Goal: Information Seeking & Learning: Check status

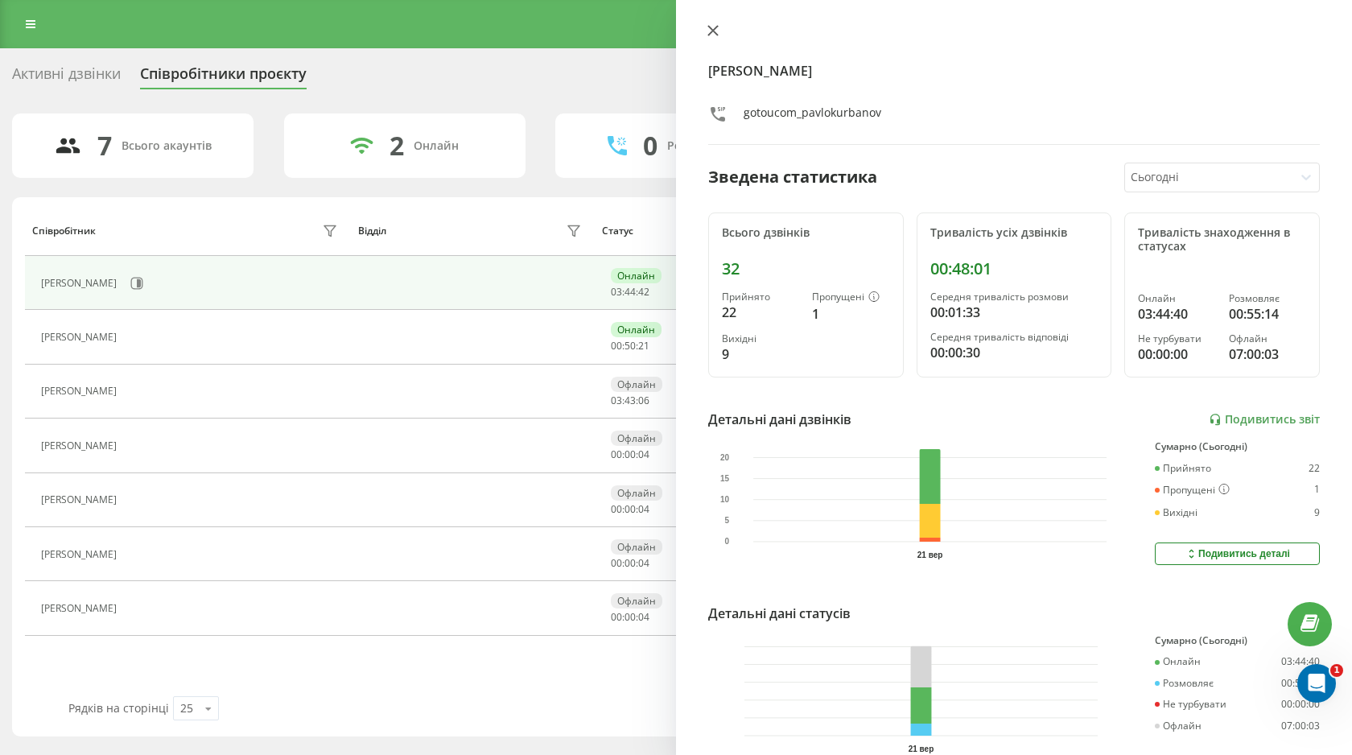
click at [716, 35] on icon at bounding box center [713, 31] width 10 height 10
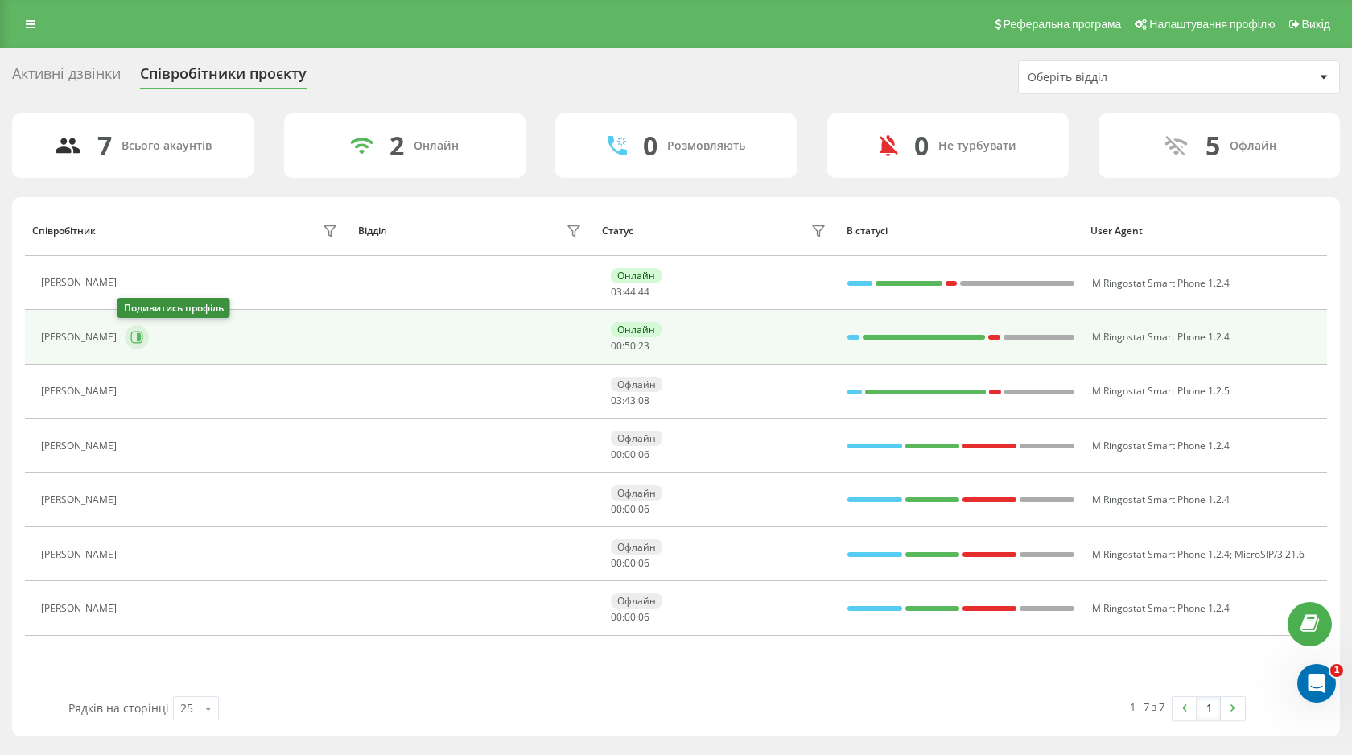
click at [131, 343] on icon at bounding box center [137, 337] width 12 height 12
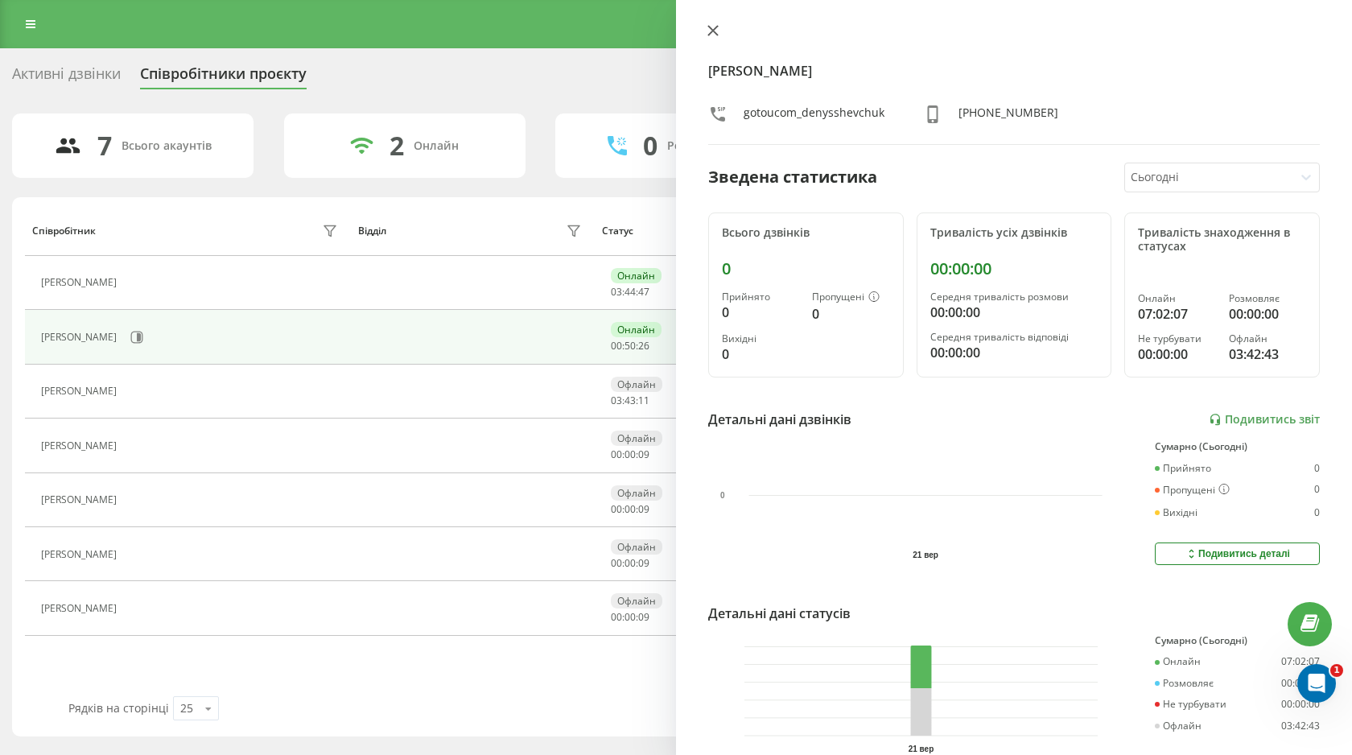
click at [721, 33] on button at bounding box center [712, 31] width 21 height 15
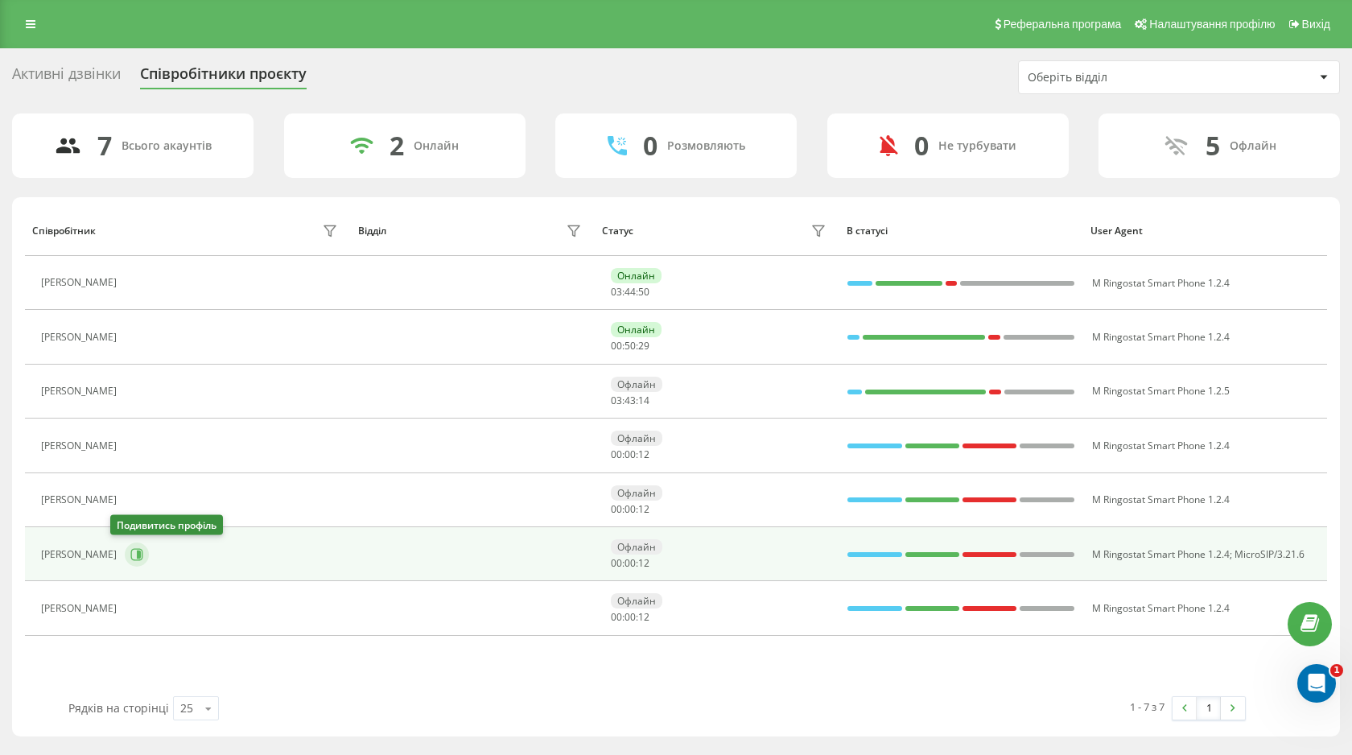
click at [137, 553] on icon at bounding box center [139, 554] width 4 height 8
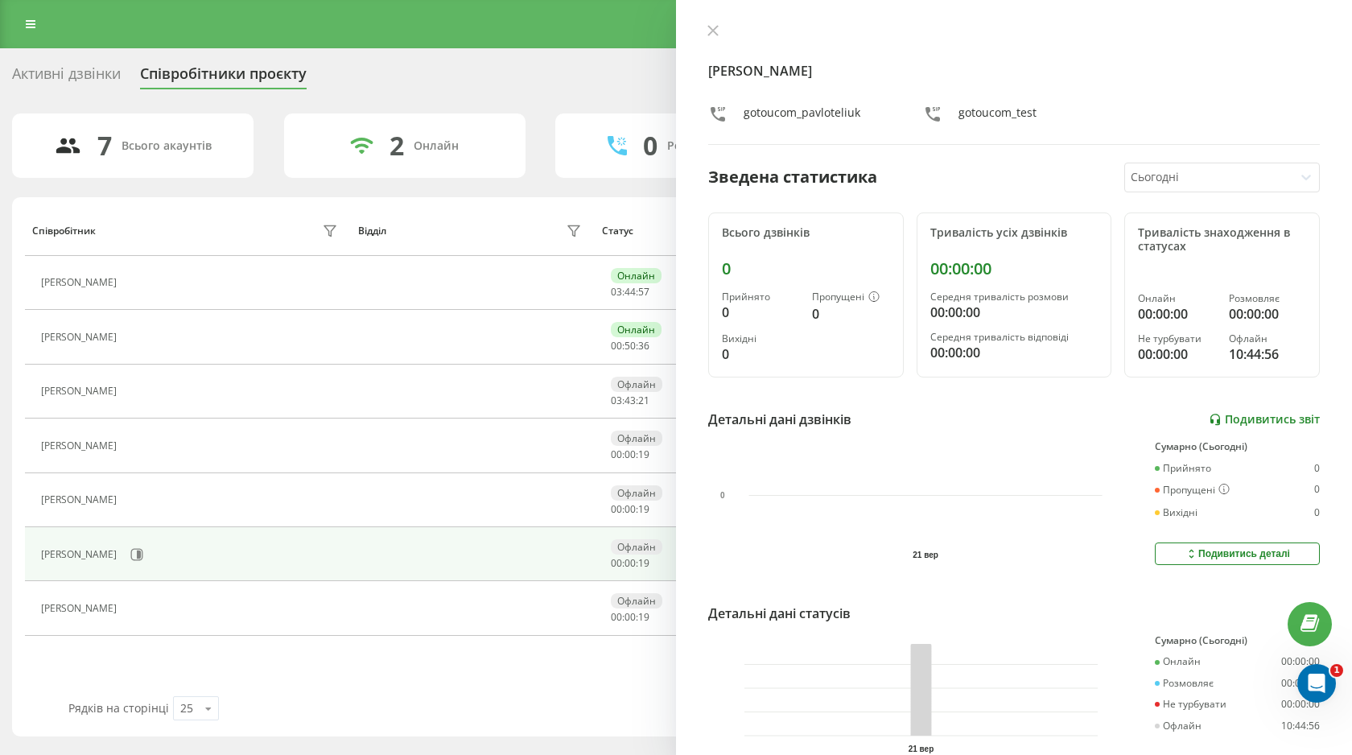
click at [1241, 422] on link "Подивитись звіт" at bounding box center [1263, 420] width 111 height 14
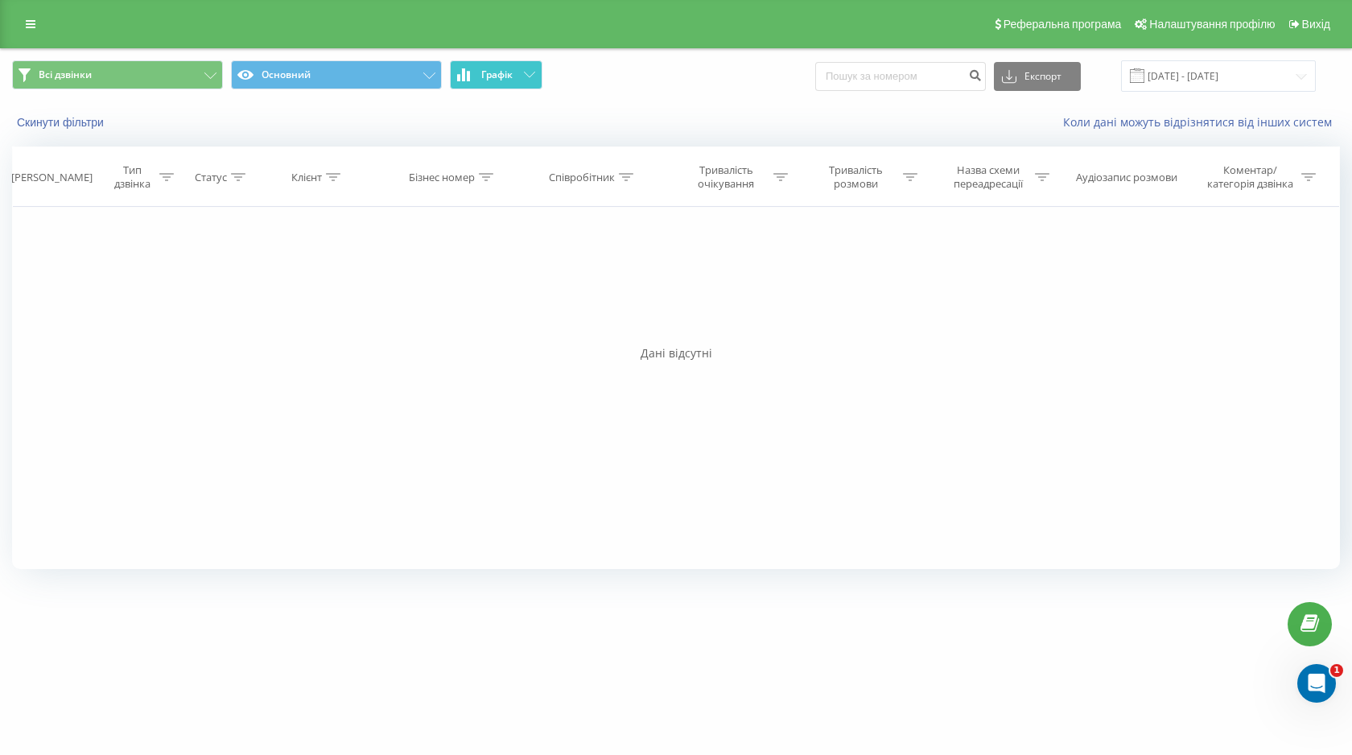
click at [517, 72] on button "Графік" at bounding box center [496, 74] width 93 height 29
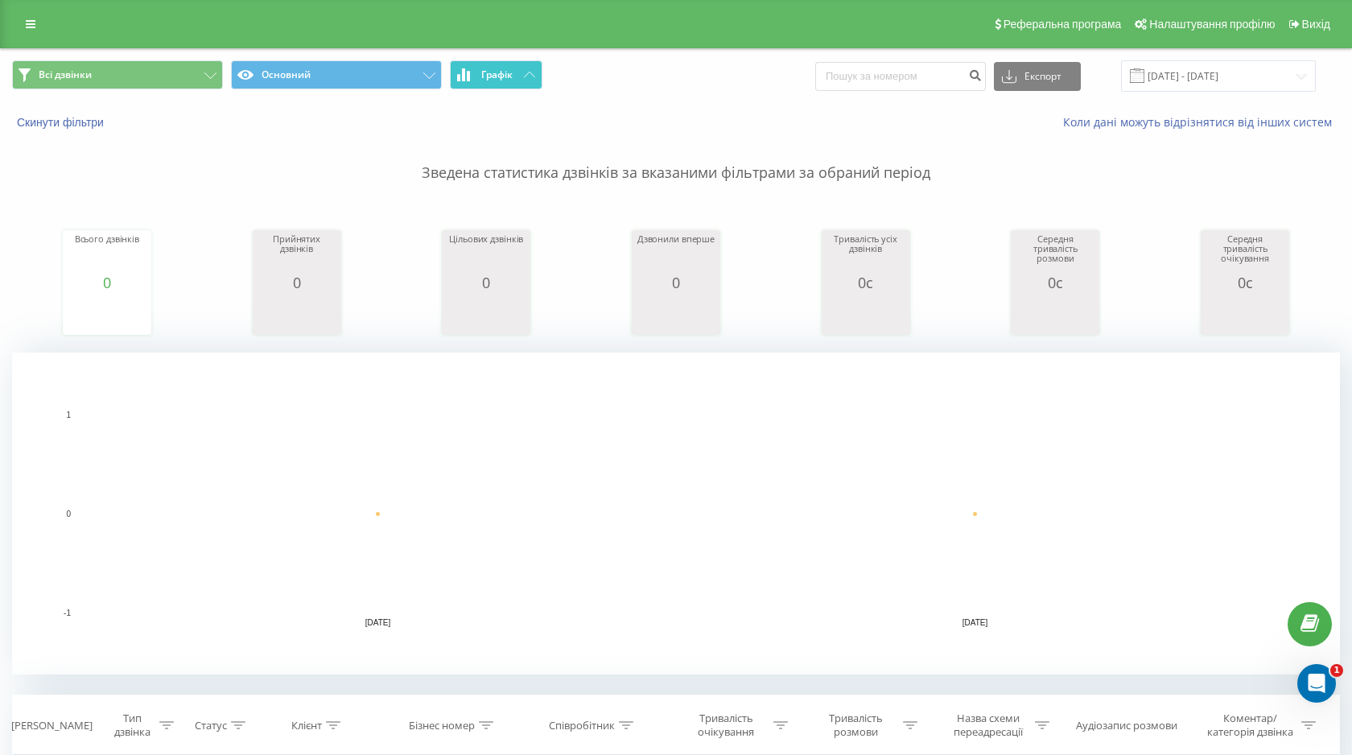
click at [517, 72] on button "Графік" at bounding box center [496, 74] width 93 height 29
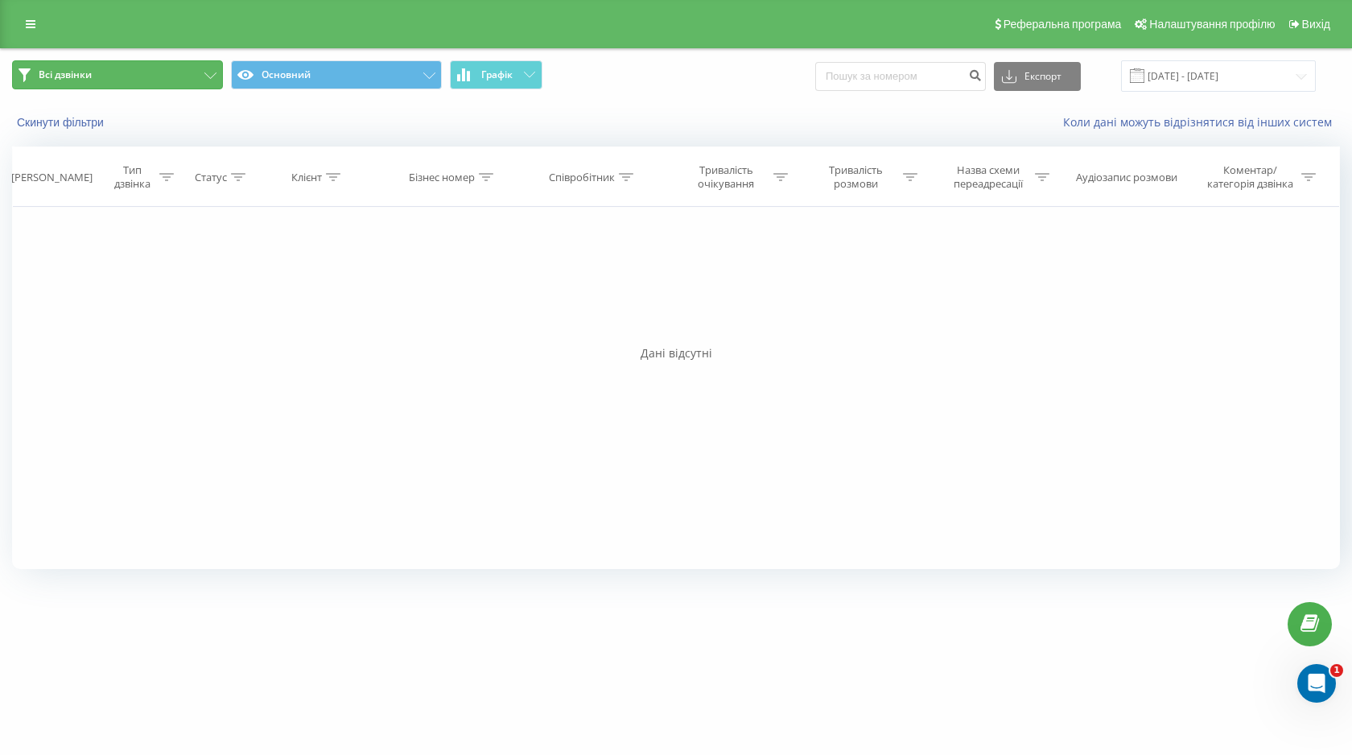
click at [193, 89] on button "Всі дзвінки" at bounding box center [117, 74] width 211 height 29
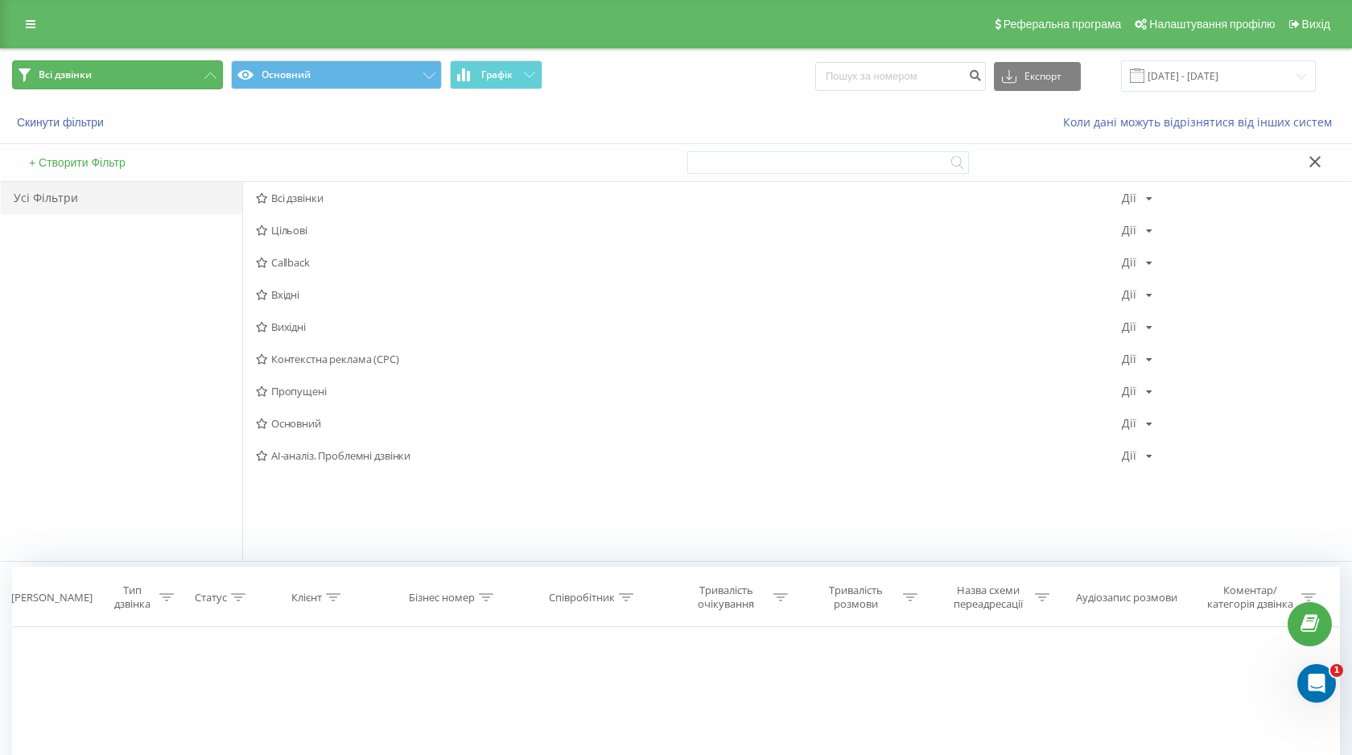
click at [193, 89] on button "Всі дзвінки" at bounding box center [117, 74] width 211 height 29
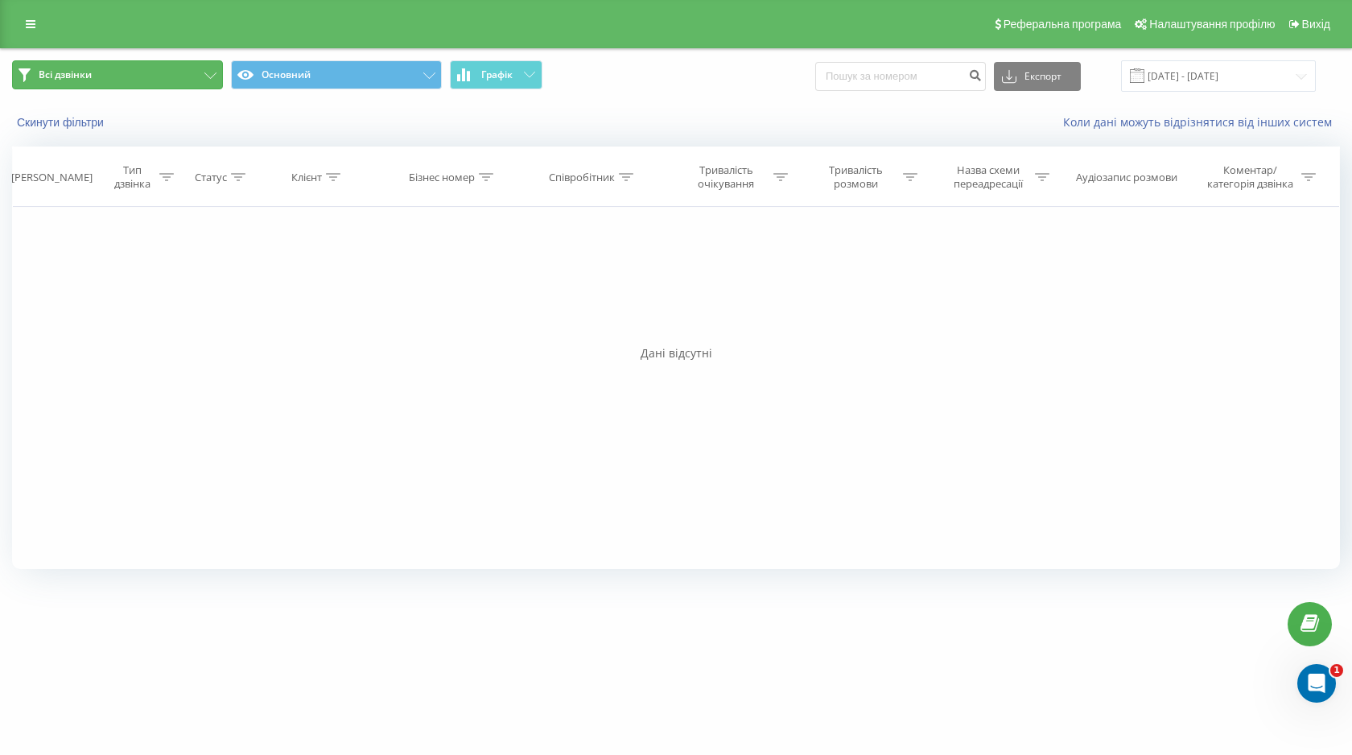
click at [193, 89] on button "Всі дзвінки" at bounding box center [117, 74] width 211 height 29
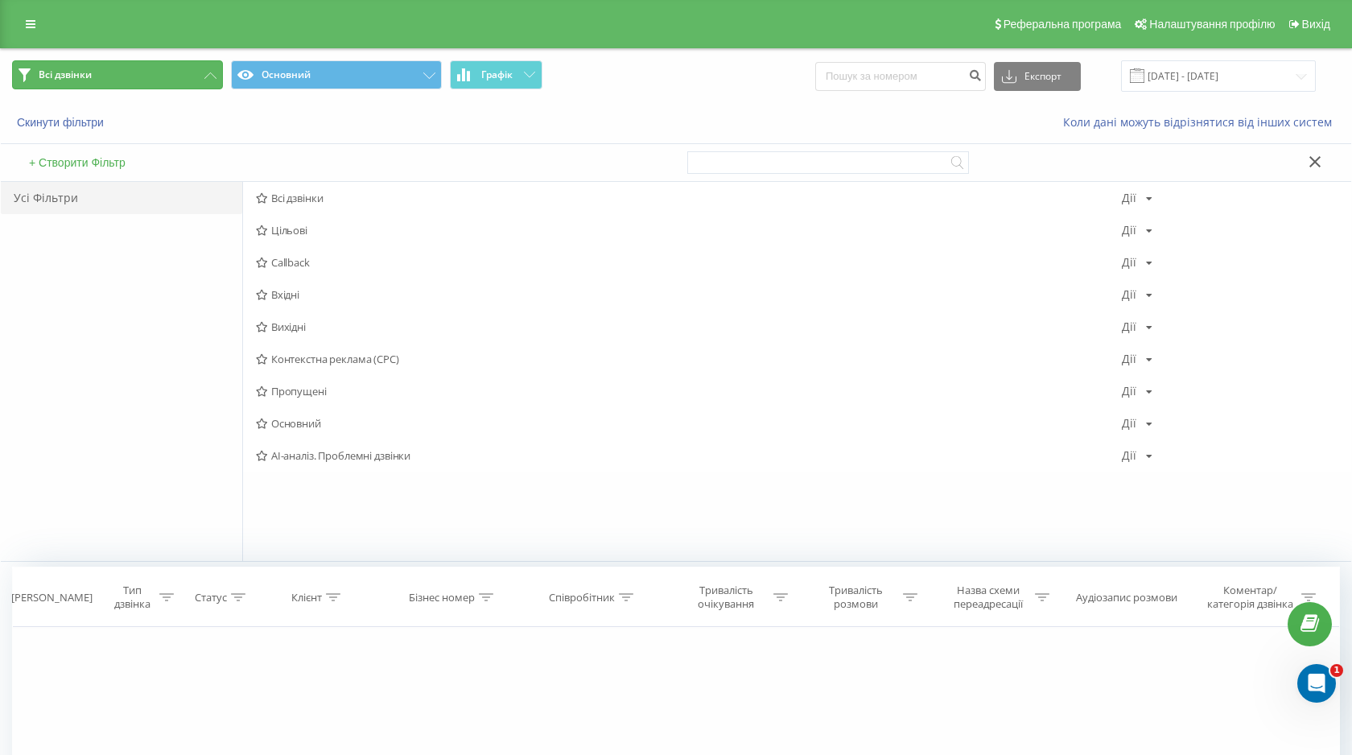
click at [193, 89] on button "Всі дзвінки" at bounding box center [117, 74] width 211 height 29
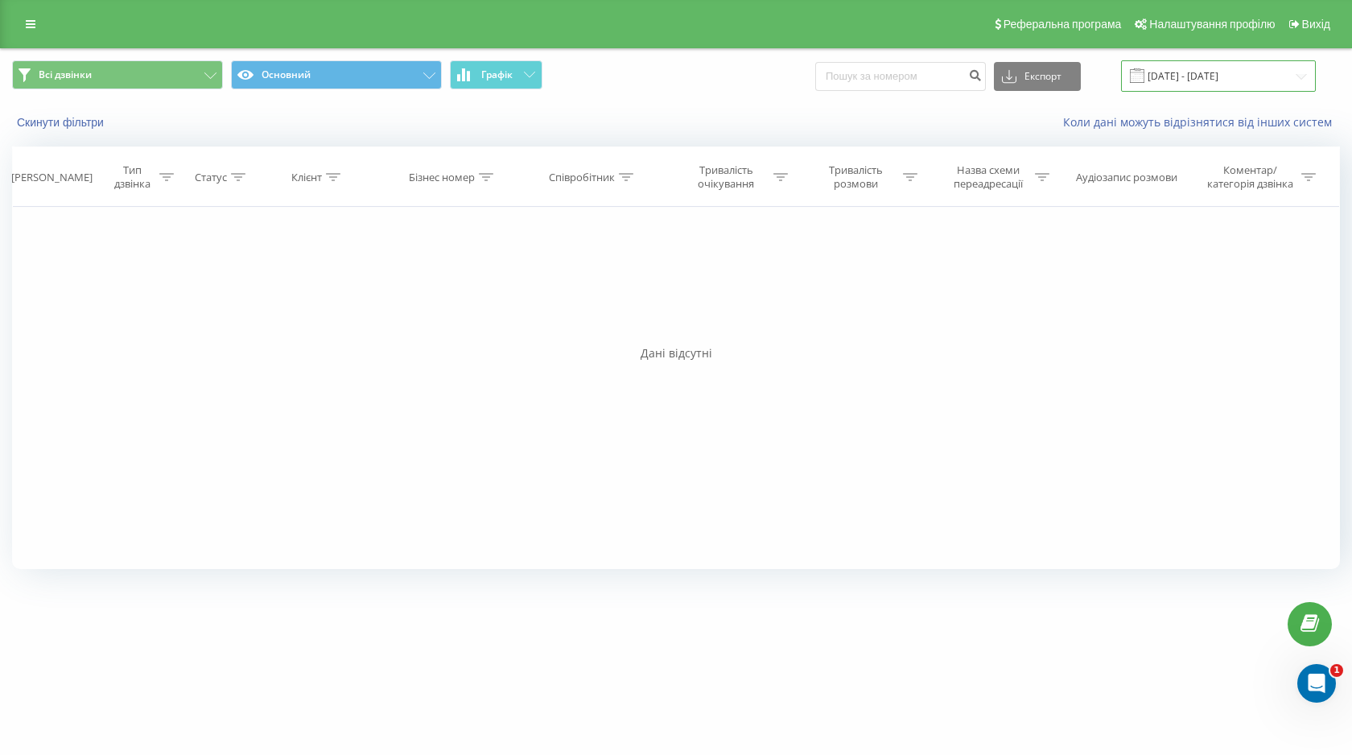
click at [1299, 79] on input "21.09.2025 - 21.09.2025" at bounding box center [1218, 75] width 195 height 31
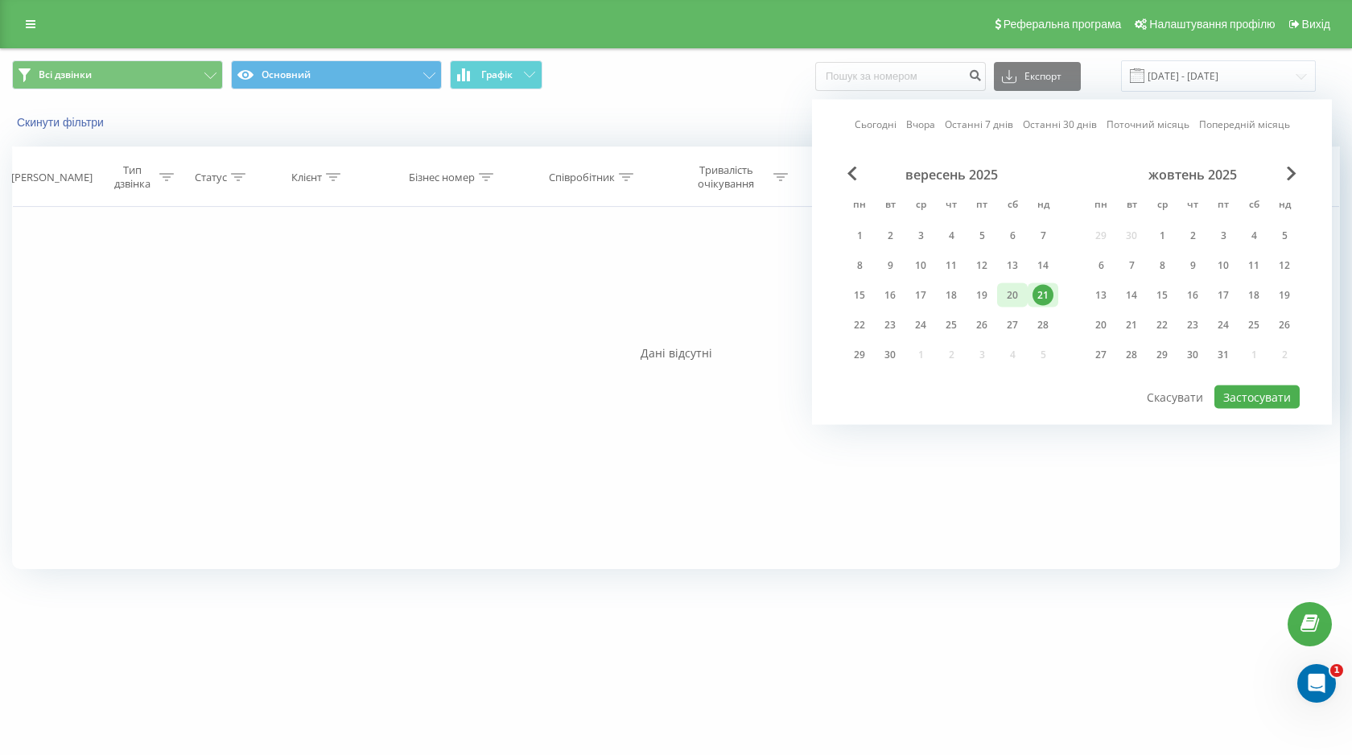
click at [1014, 302] on div "20" at bounding box center [1012, 295] width 21 height 21
click at [1016, 296] on div "20" at bounding box center [1012, 295] width 21 height 21
click at [1238, 395] on button "Застосувати" at bounding box center [1256, 396] width 85 height 23
type input "20.09.2025 - 20.09.2025"
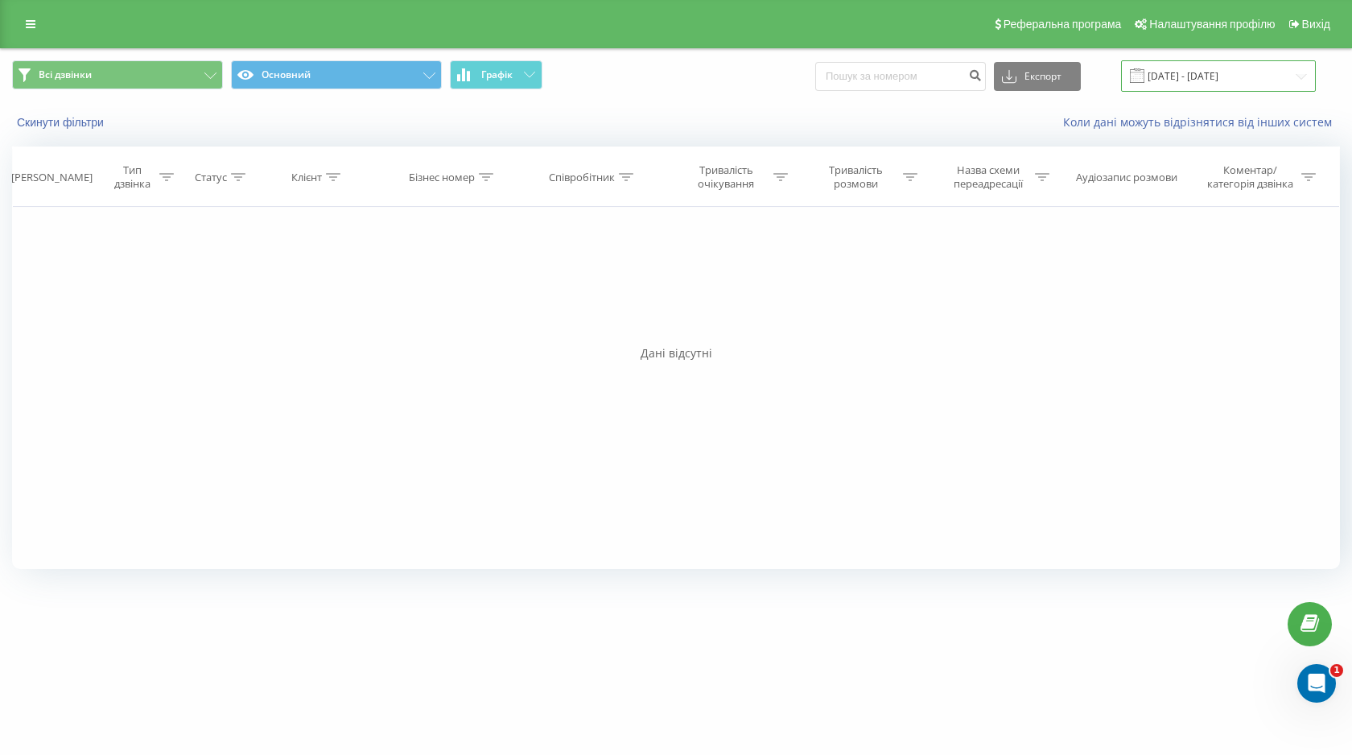
click at [1213, 79] on input "20.09.2025 - 20.09.2025" at bounding box center [1218, 75] width 195 height 31
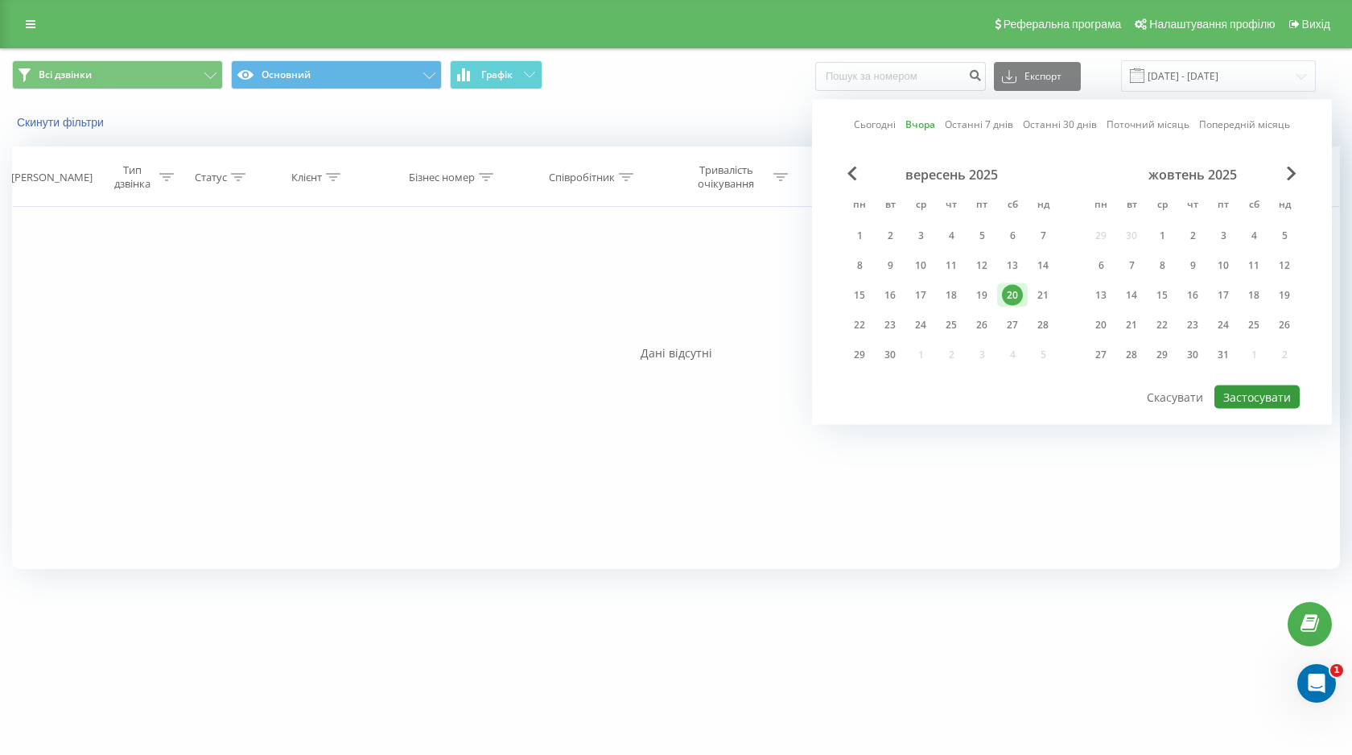
click at [1232, 397] on button "Застосувати" at bounding box center [1256, 396] width 85 height 23
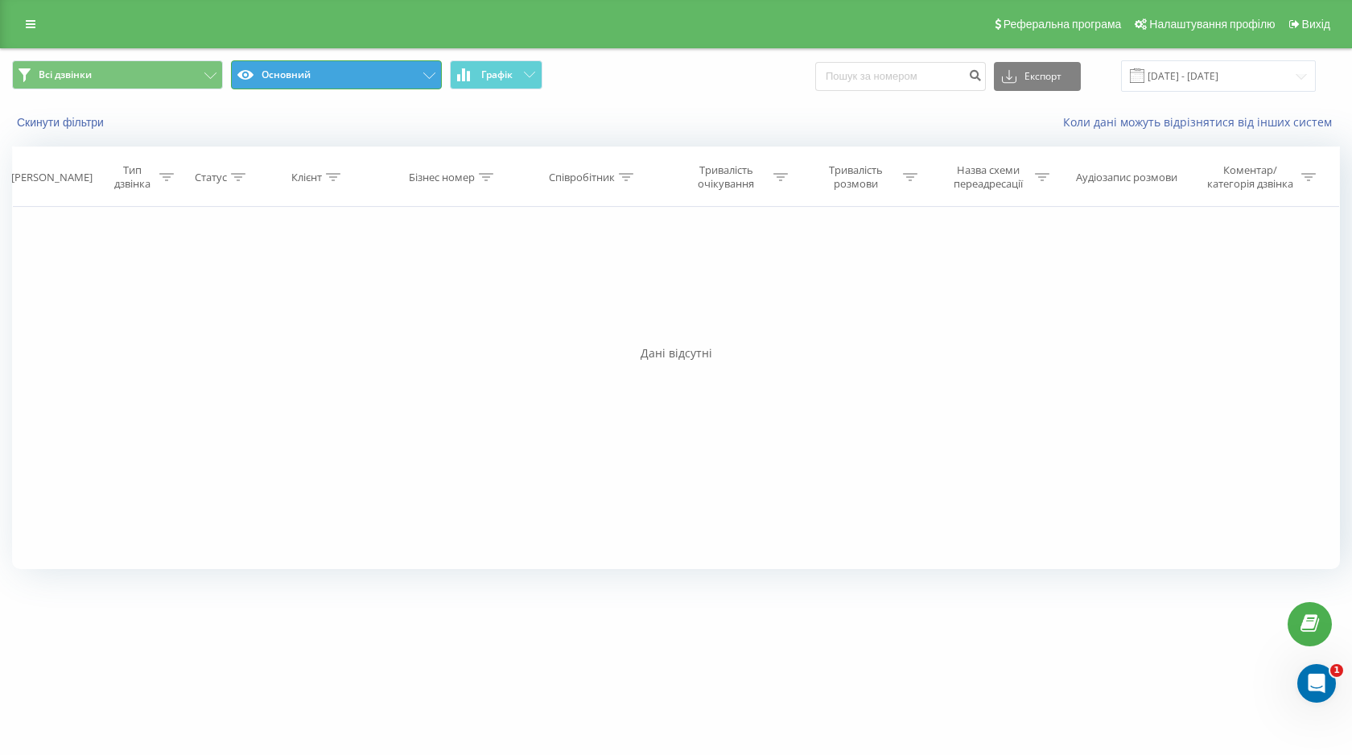
click at [399, 71] on button "Основний" at bounding box center [336, 74] width 211 height 29
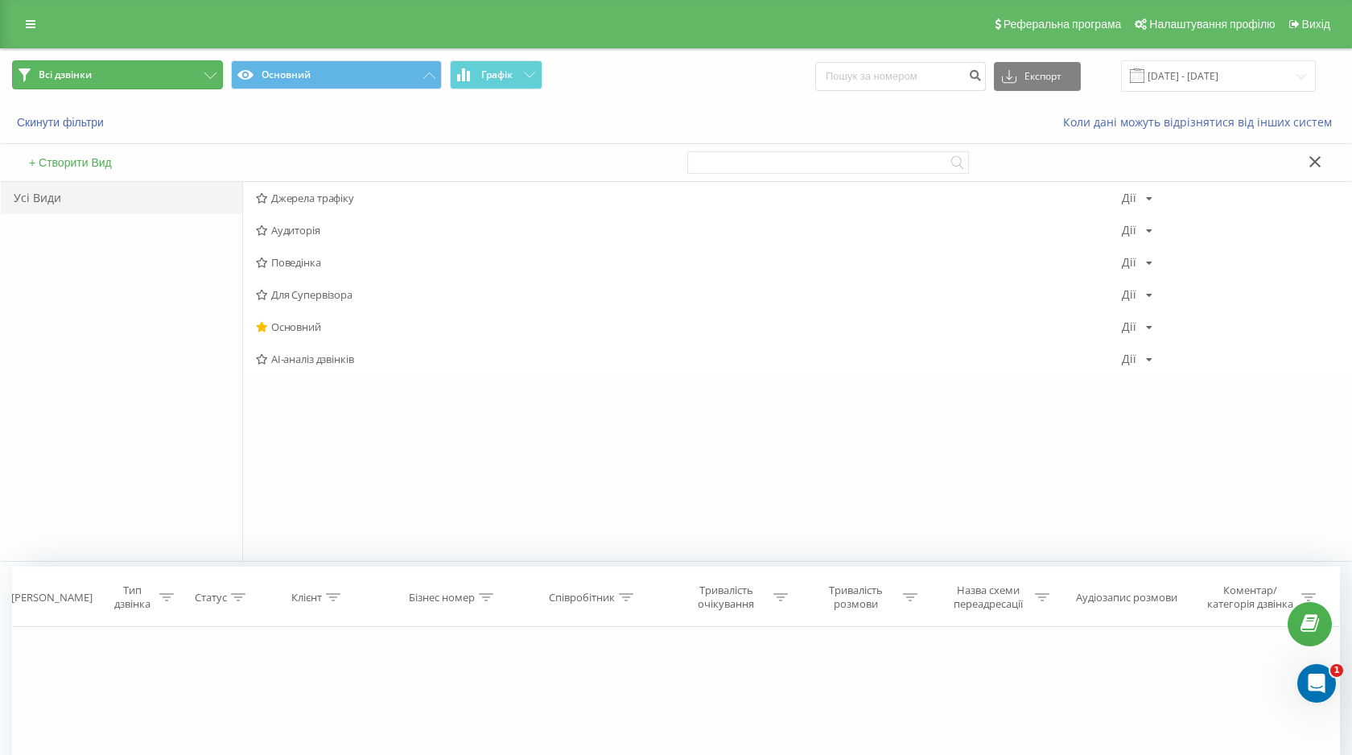
click at [121, 77] on button "Всі дзвінки" at bounding box center [117, 74] width 211 height 29
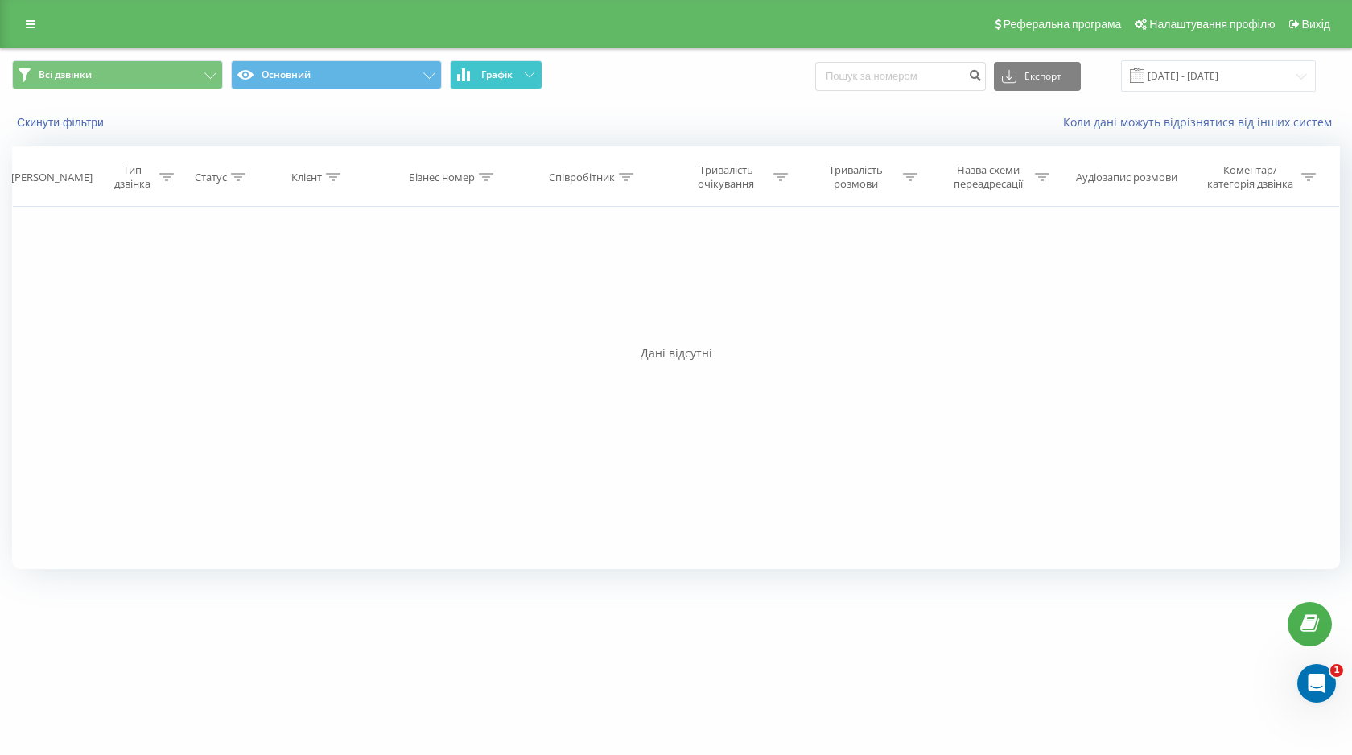
click at [512, 76] on span "Графік" at bounding box center [496, 74] width 31 height 11
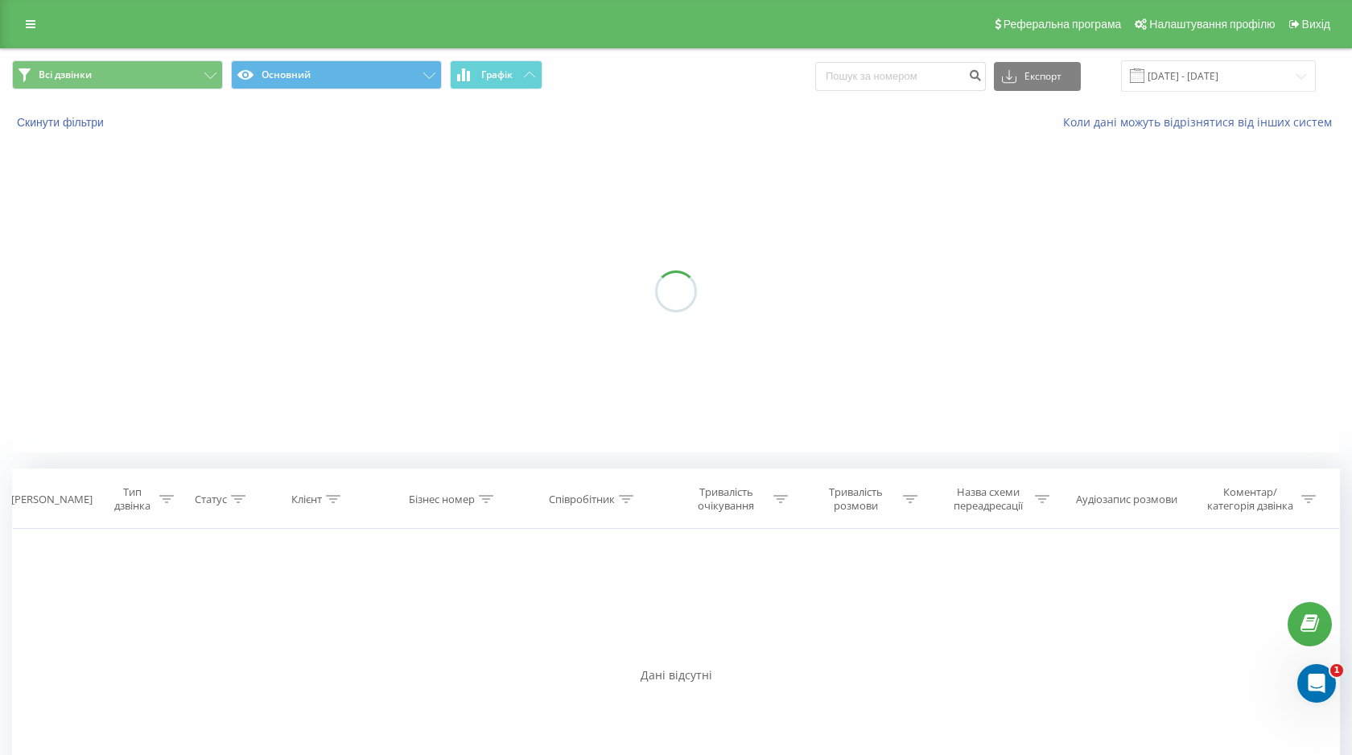
click at [512, 76] on span "Графік" at bounding box center [496, 74] width 31 height 11
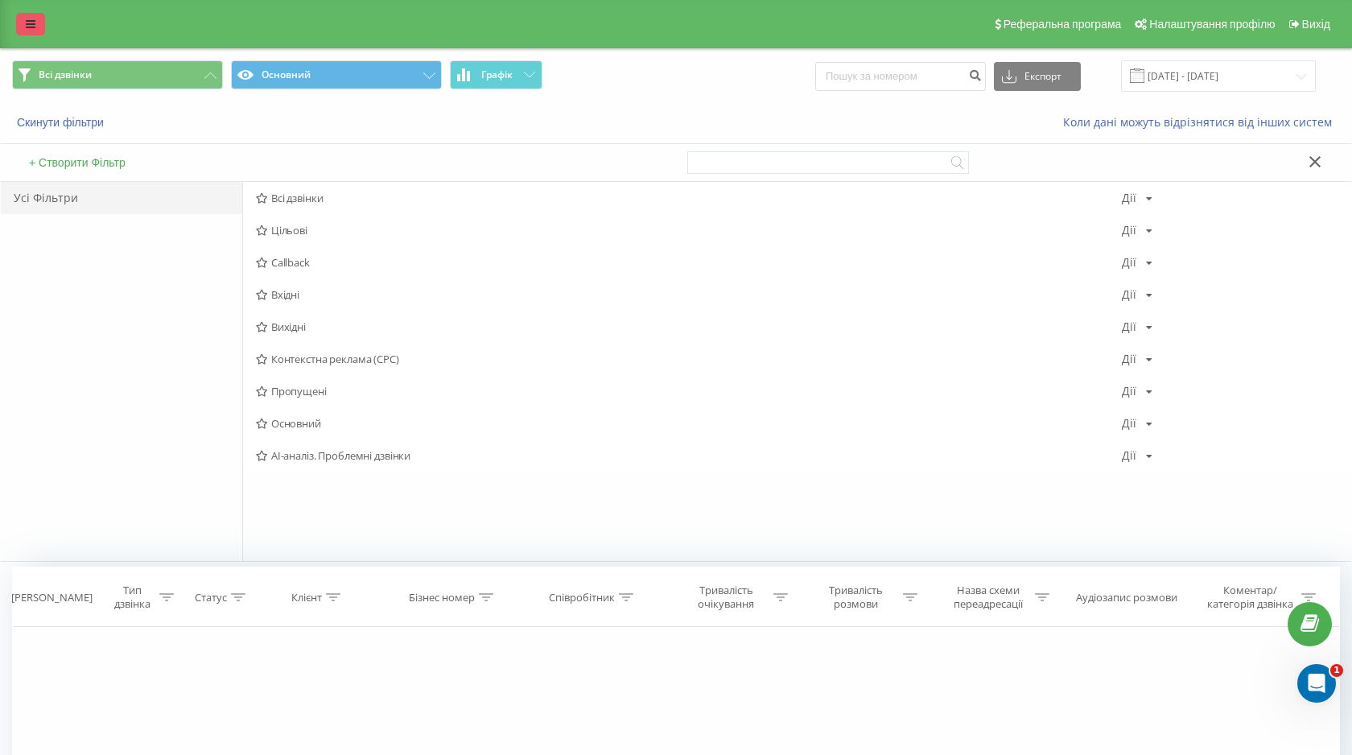
click at [29, 27] on icon at bounding box center [31, 24] width 10 height 11
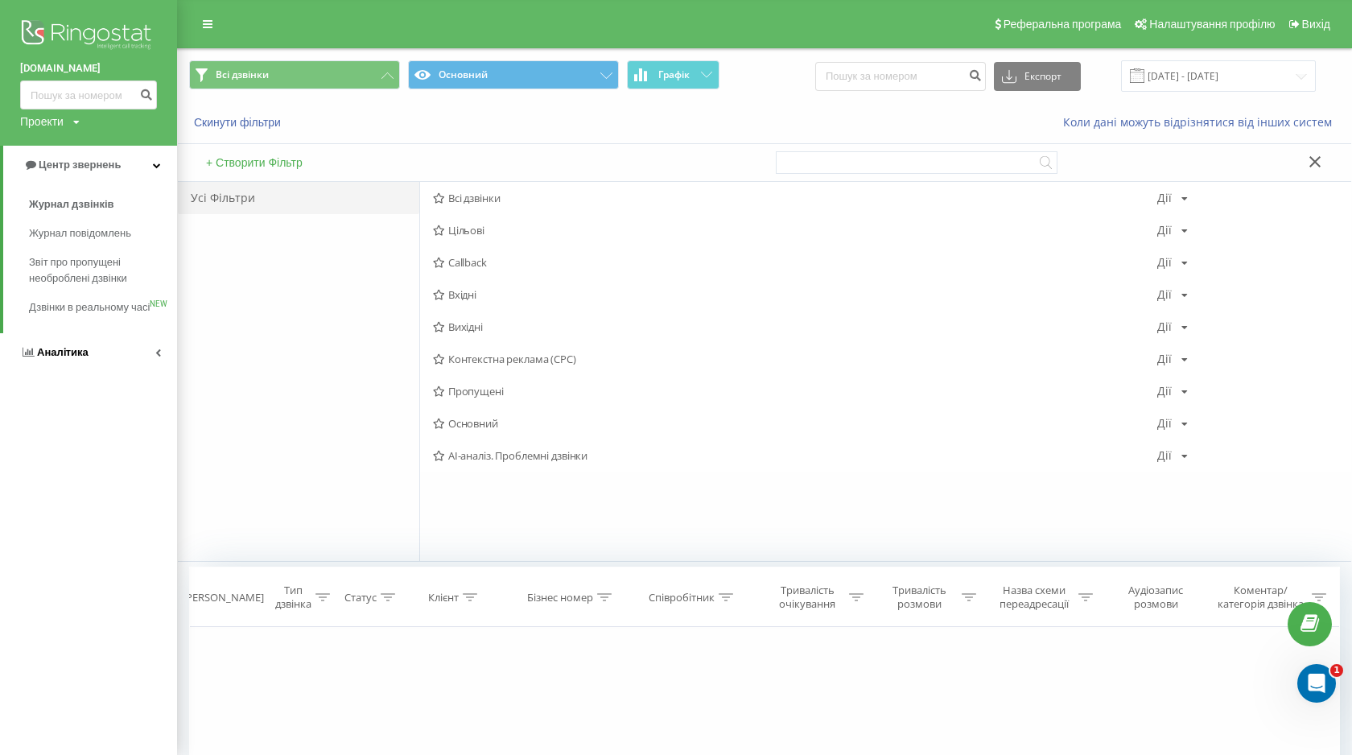
click at [96, 366] on link "Аналiтика" at bounding box center [88, 352] width 177 height 39
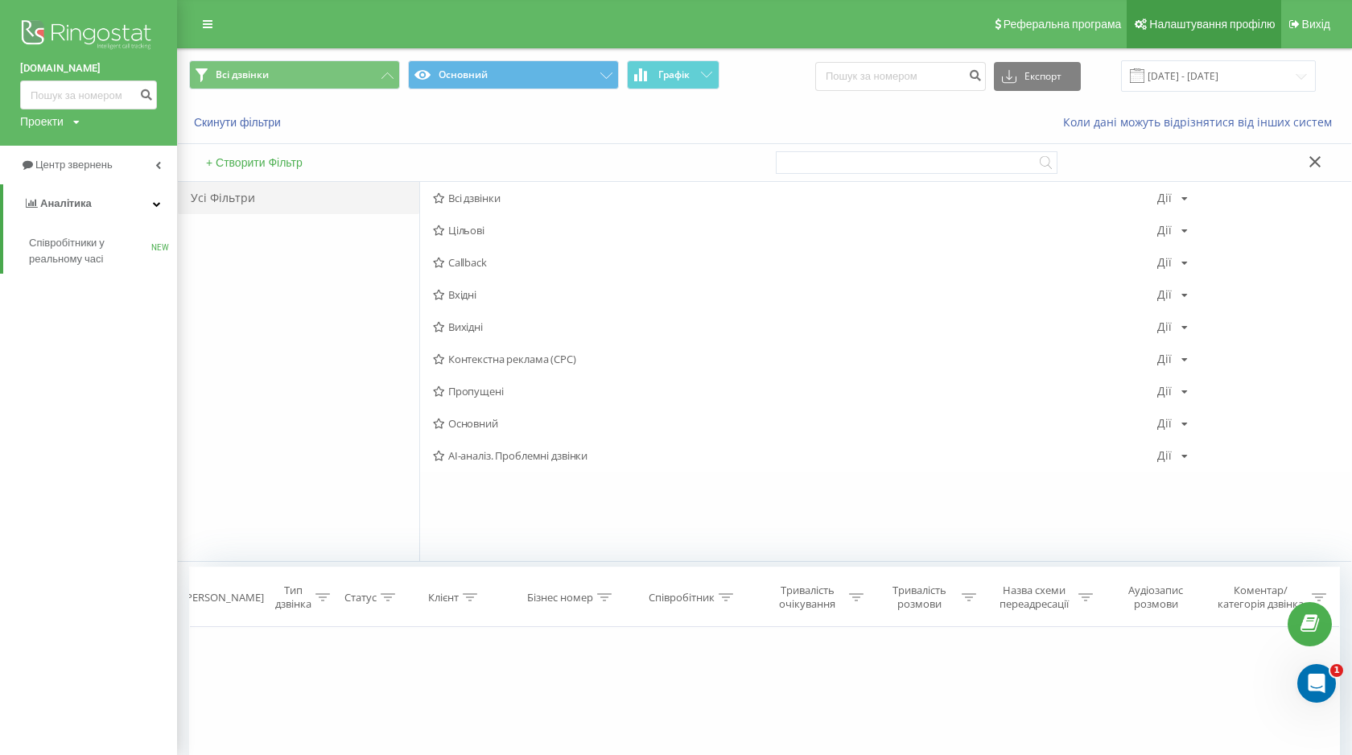
click at [1203, 27] on span "Налаштування профілю" at bounding box center [1212, 24] width 126 height 13
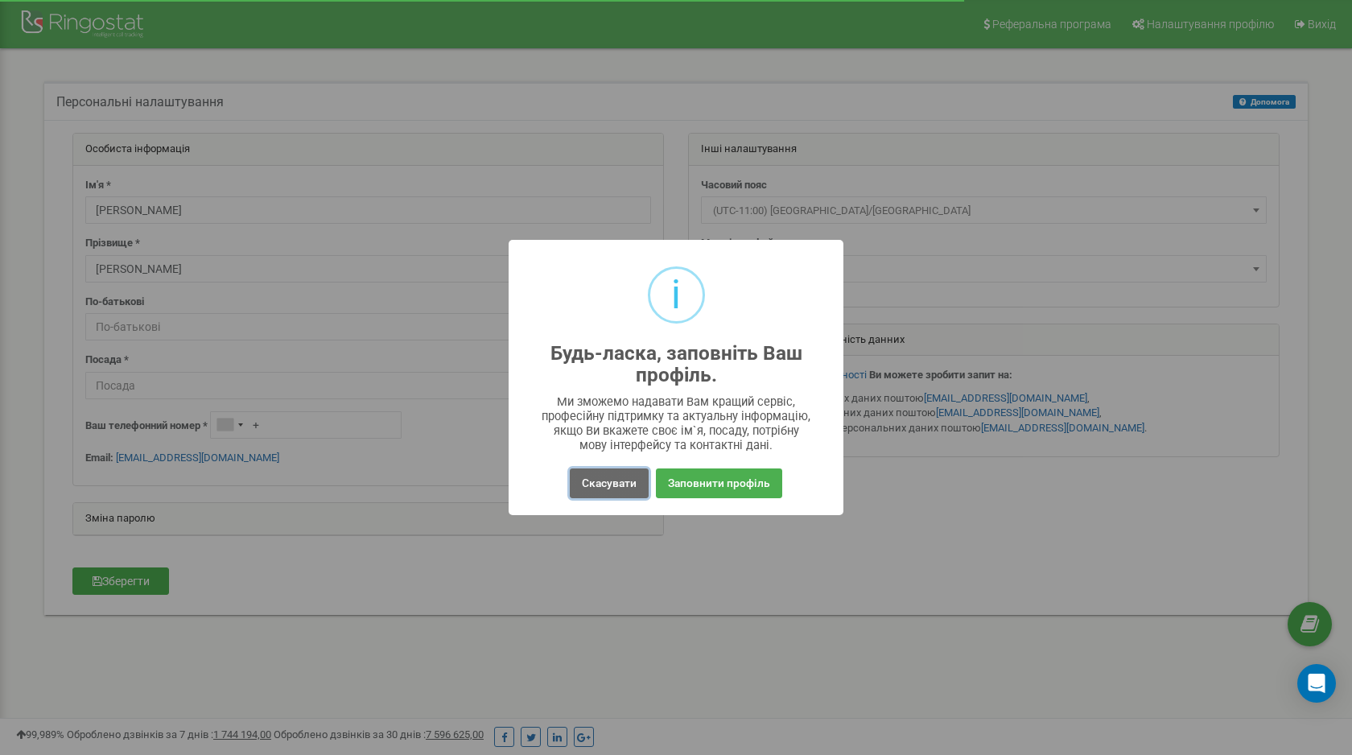
click at [611, 487] on button "Скасувати" at bounding box center [609, 483] width 79 height 30
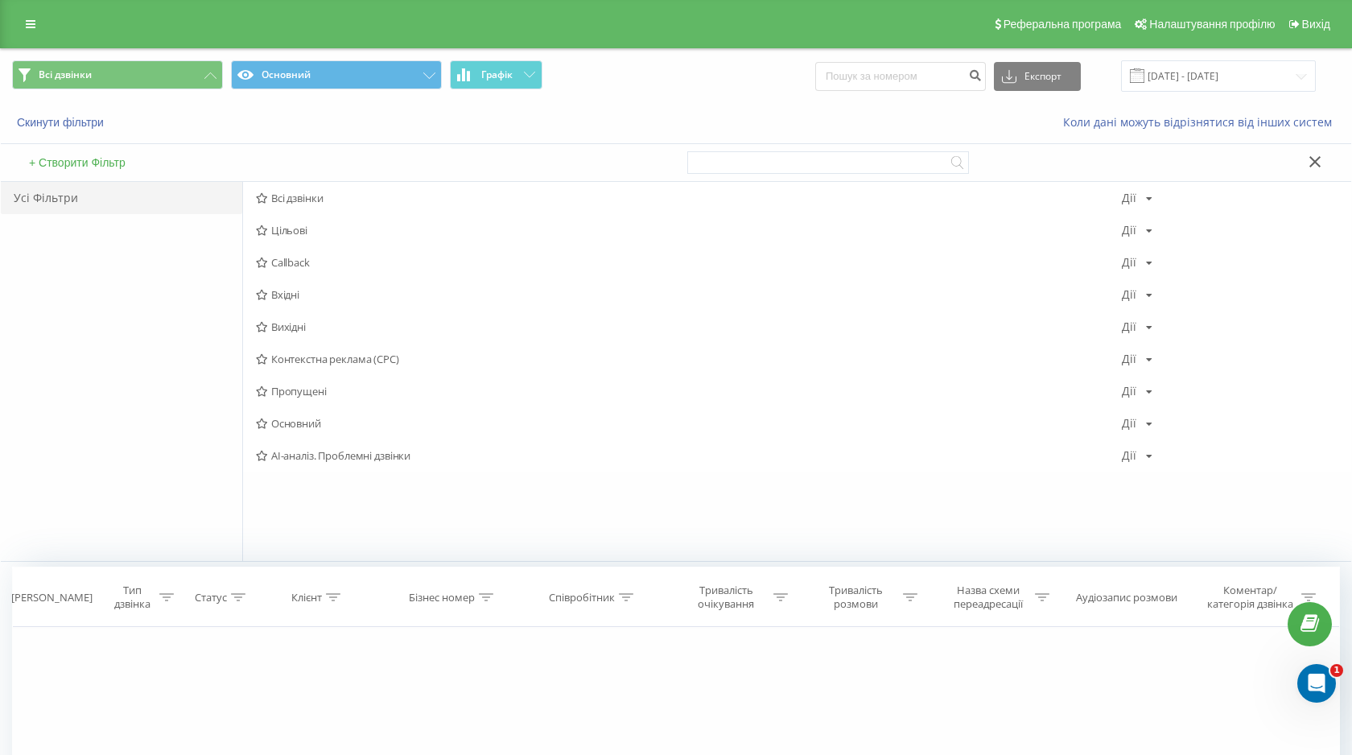
click at [85, 131] on div "Скинути фільтри Коли дані можуть відрізнятися вiд інших систем" at bounding box center [676, 122] width 1350 height 39
